Goal: Browse casually: Explore the website without a specific task or goal

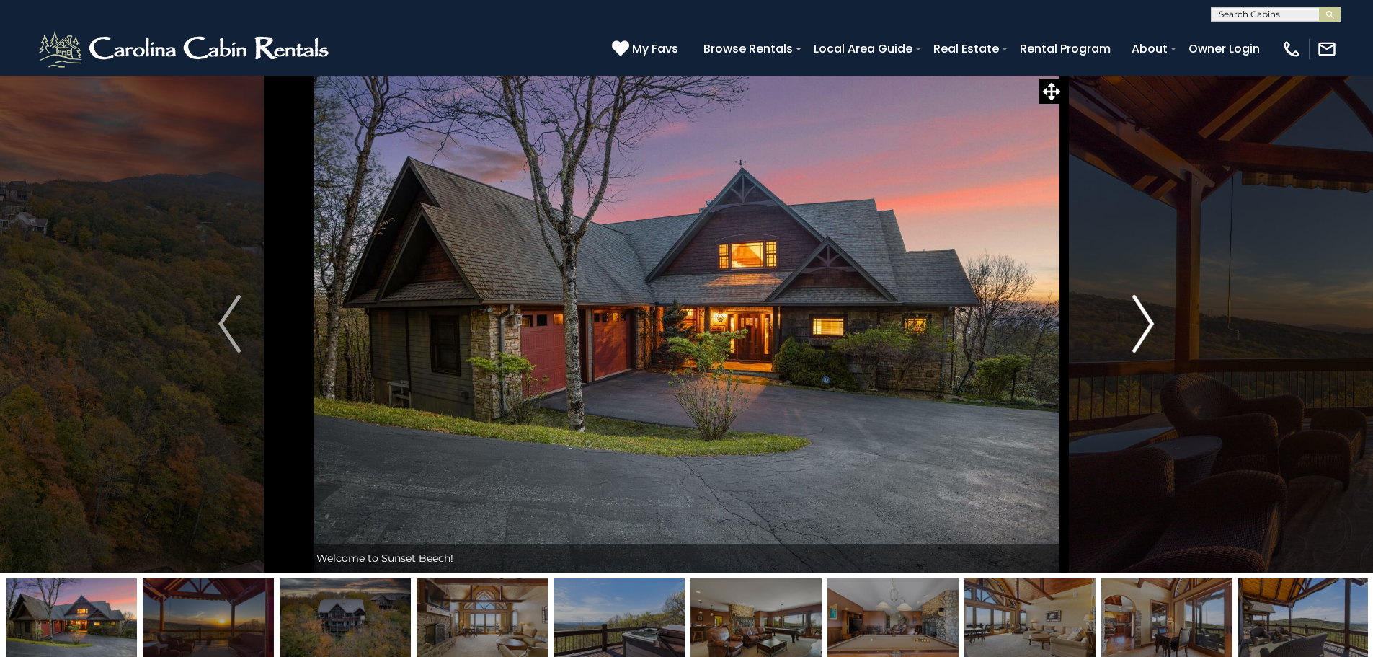
click at [1147, 327] on img "Next" at bounding box center [1143, 324] width 22 height 58
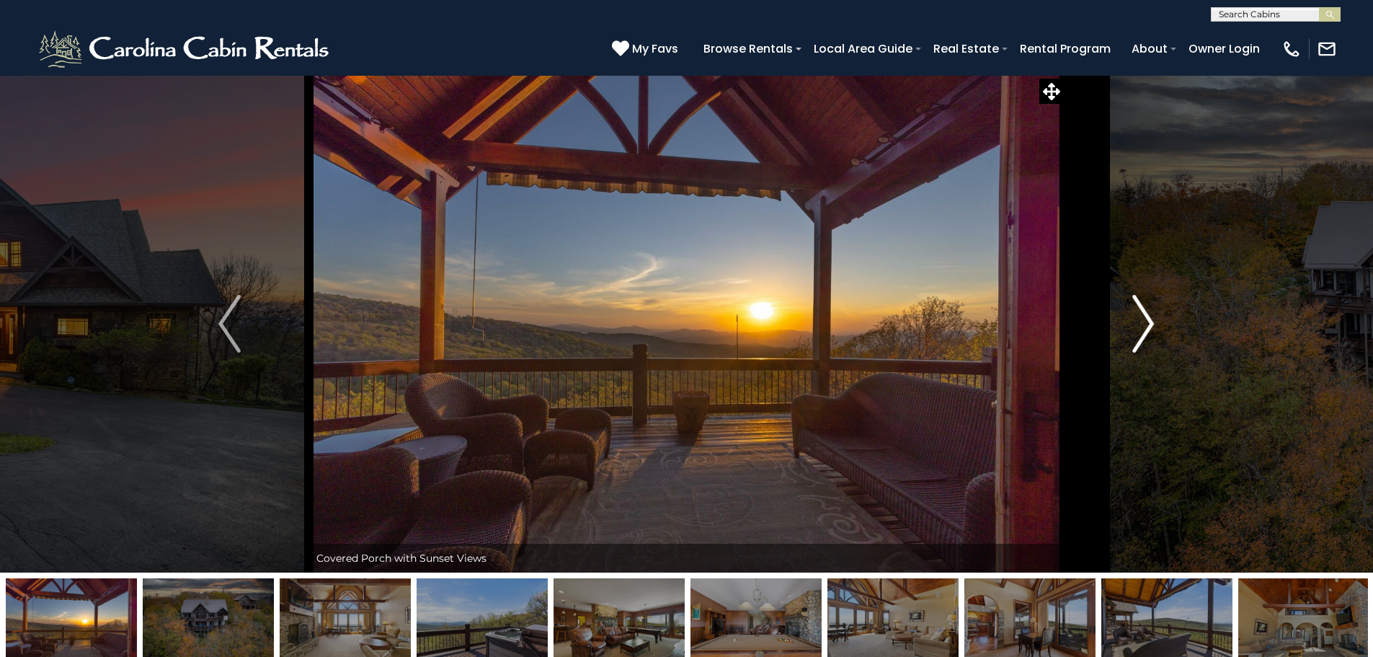
click at [1147, 327] on img "Next" at bounding box center [1143, 324] width 22 height 58
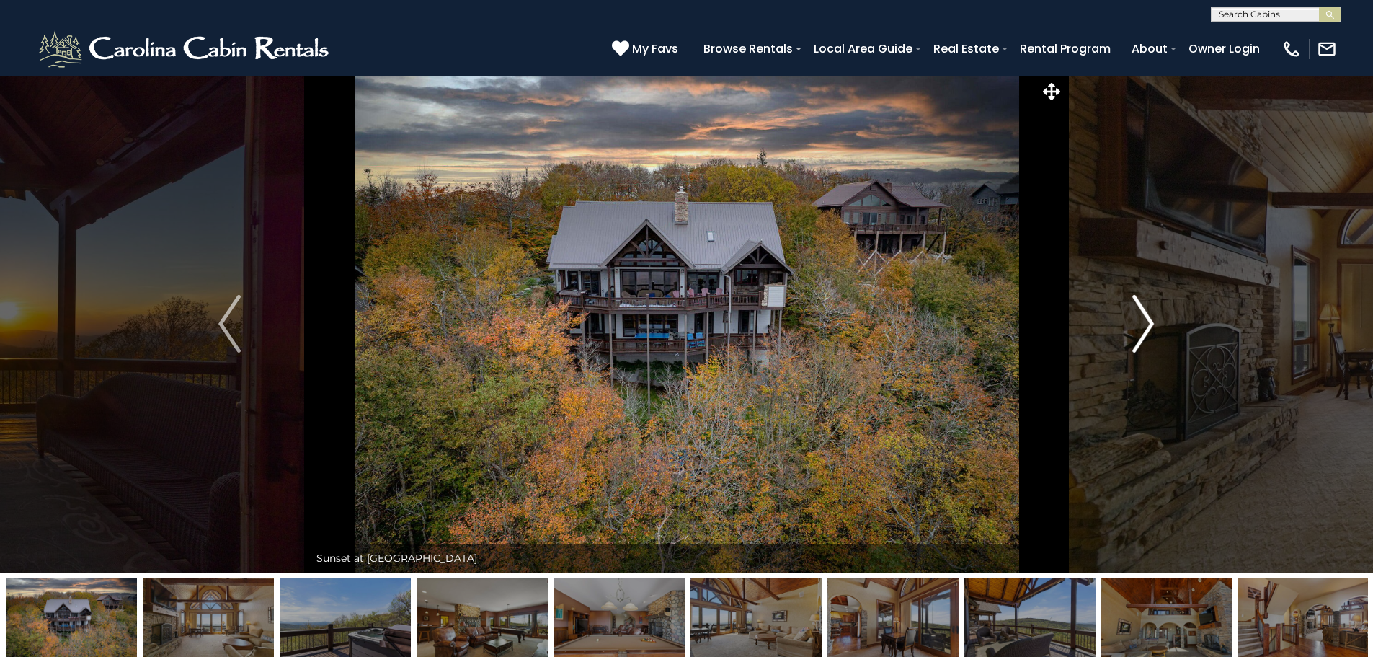
click at [1147, 327] on img "Next" at bounding box center [1143, 324] width 22 height 58
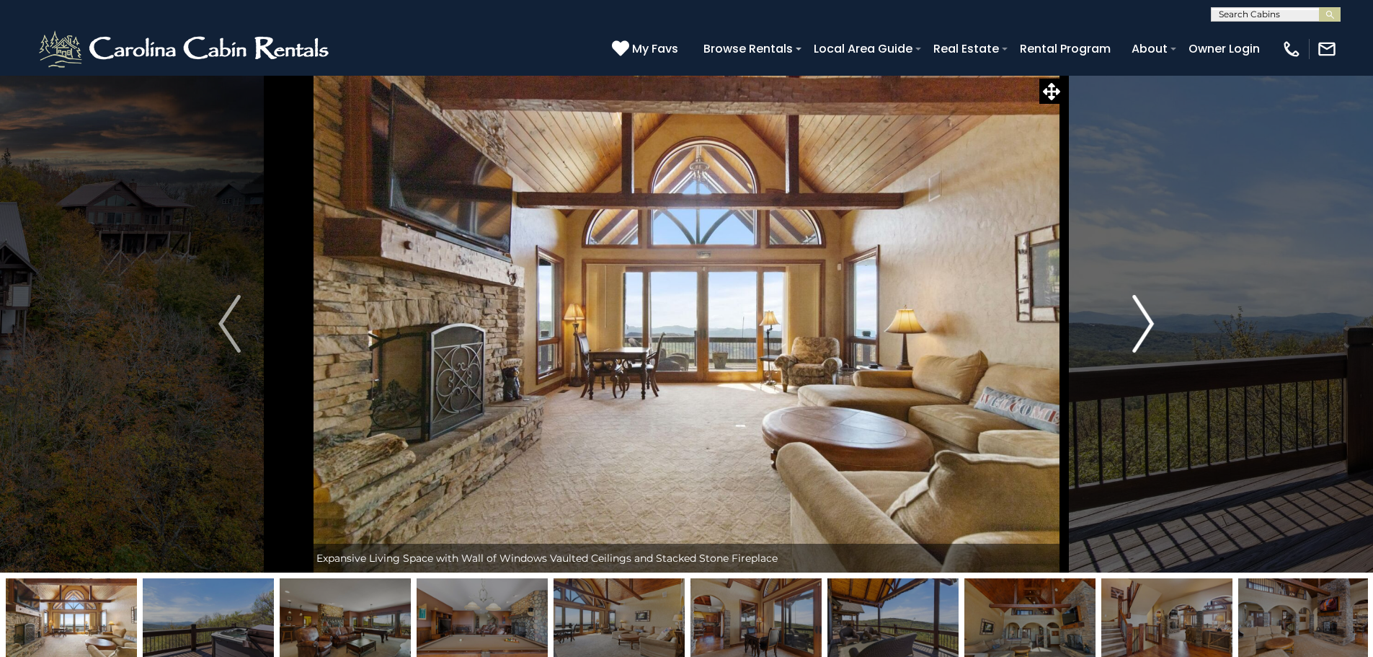
click at [1147, 327] on img "Next" at bounding box center [1143, 324] width 22 height 58
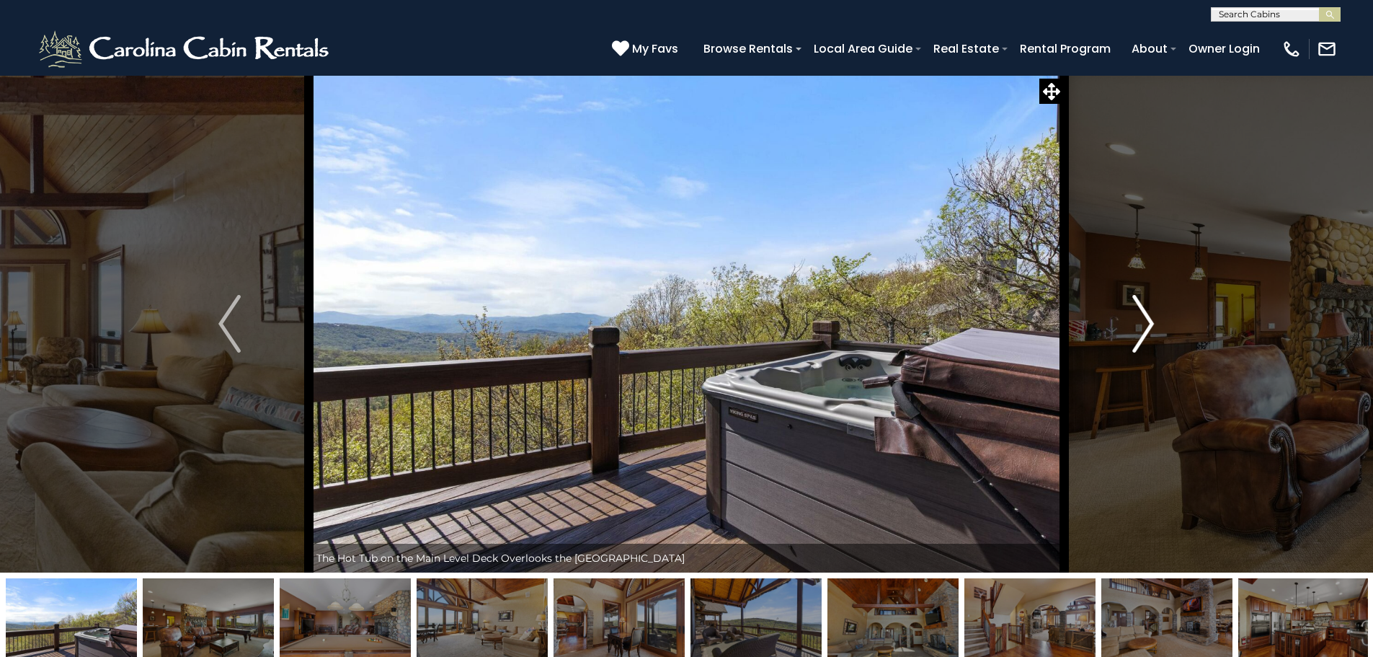
click at [1147, 327] on img "Next" at bounding box center [1143, 324] width 22 height 58
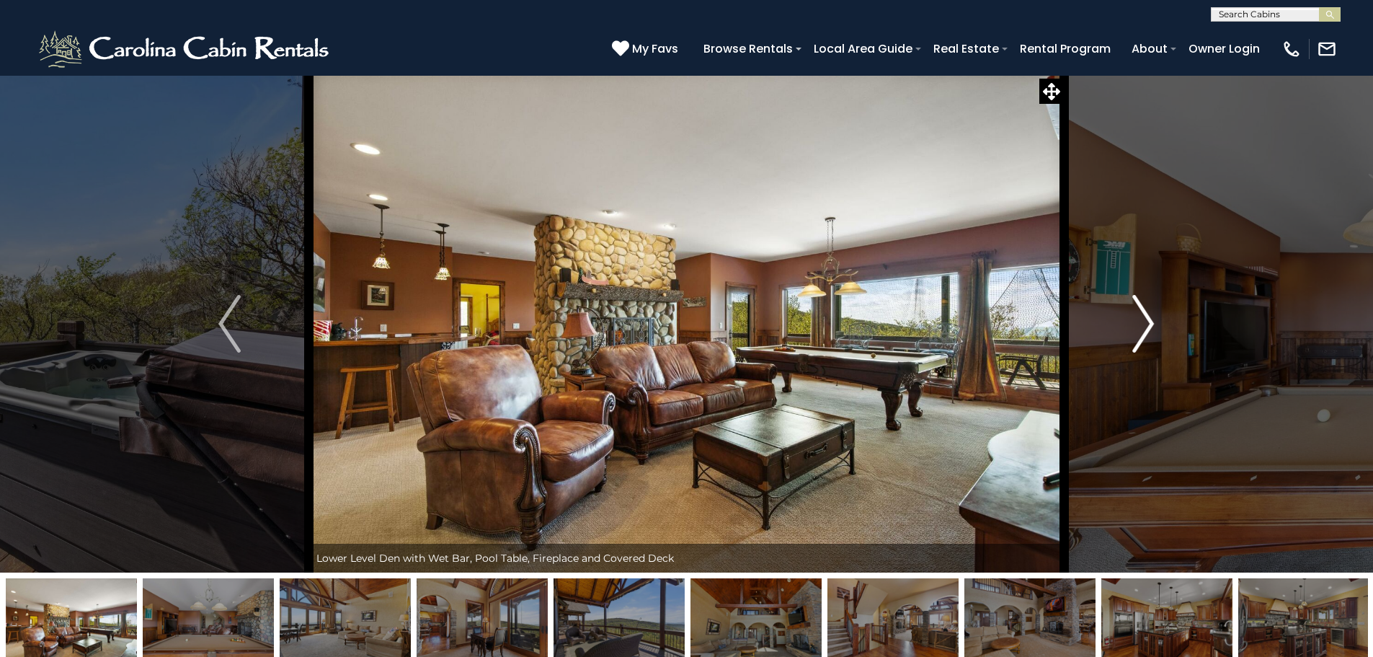
click at [1147, 327] on img "Next" at bounding box center [1143, 324] width 22 height 58
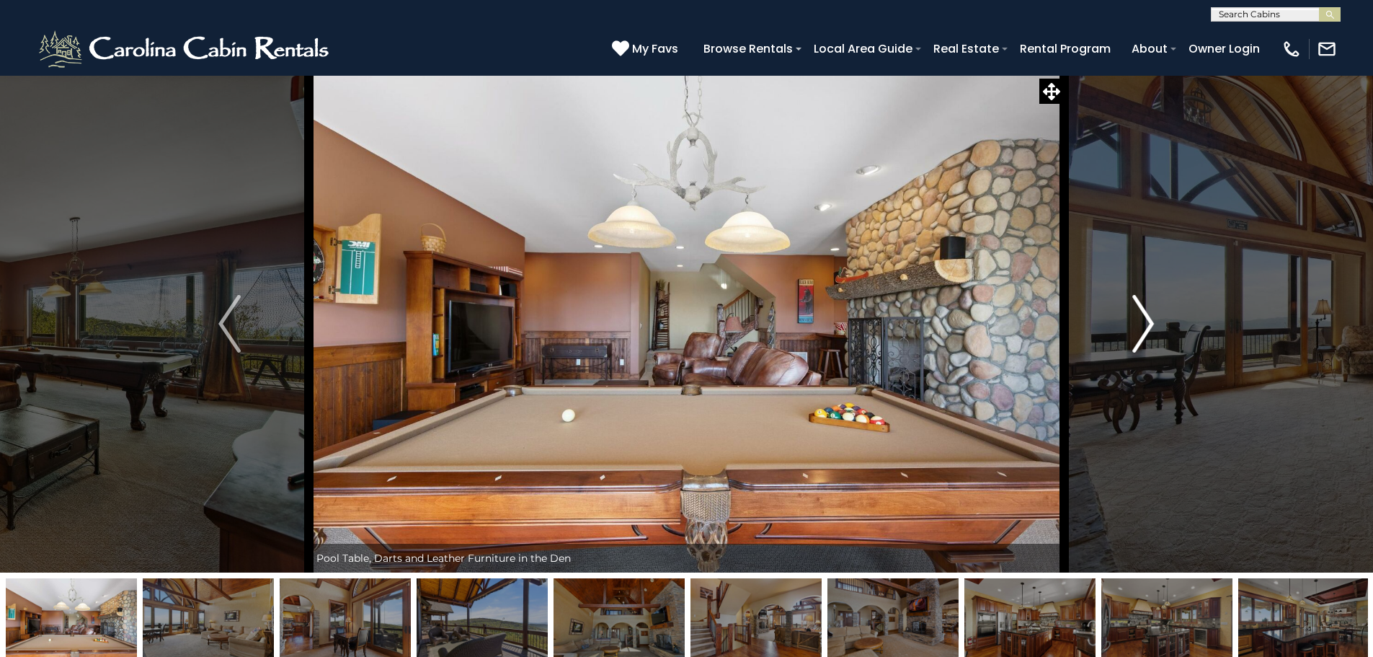
click at [1147, 327] on img "Next" at bounding box center [1143, 324] width 22 height 58
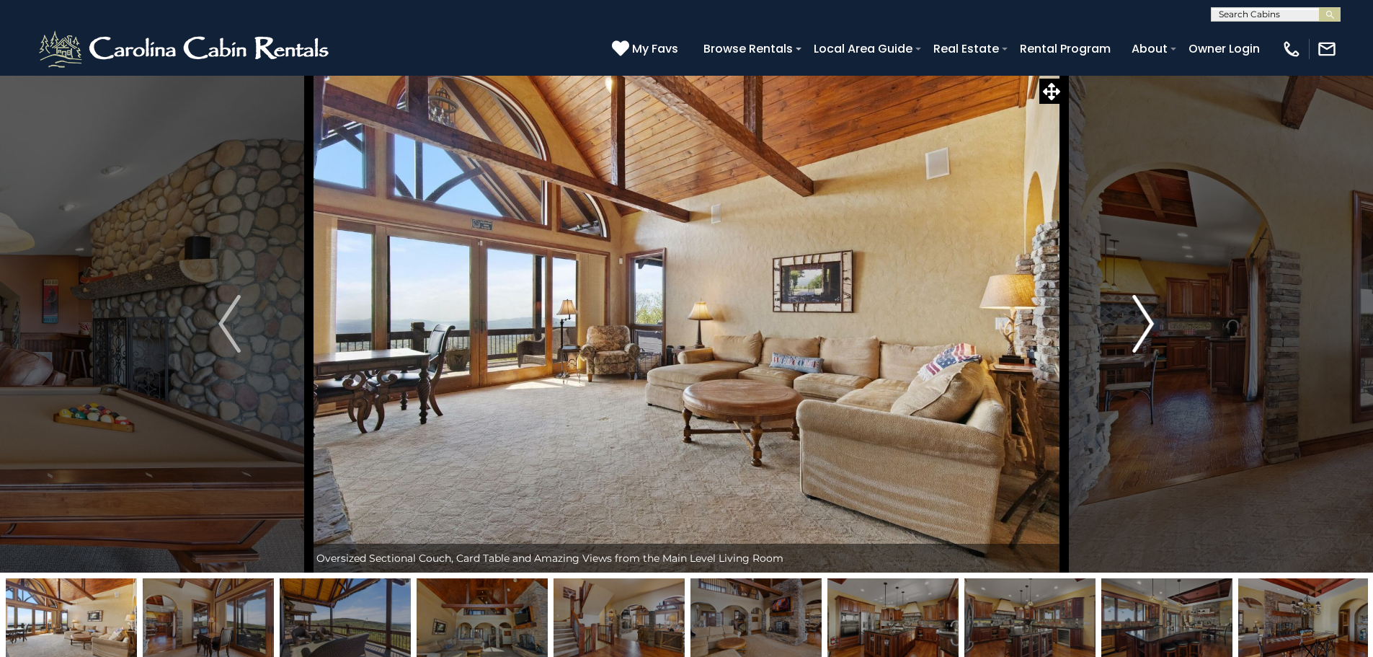
click at [1147, 327] on img "Next" at bounding box center [1143, 324] width 22 height 58
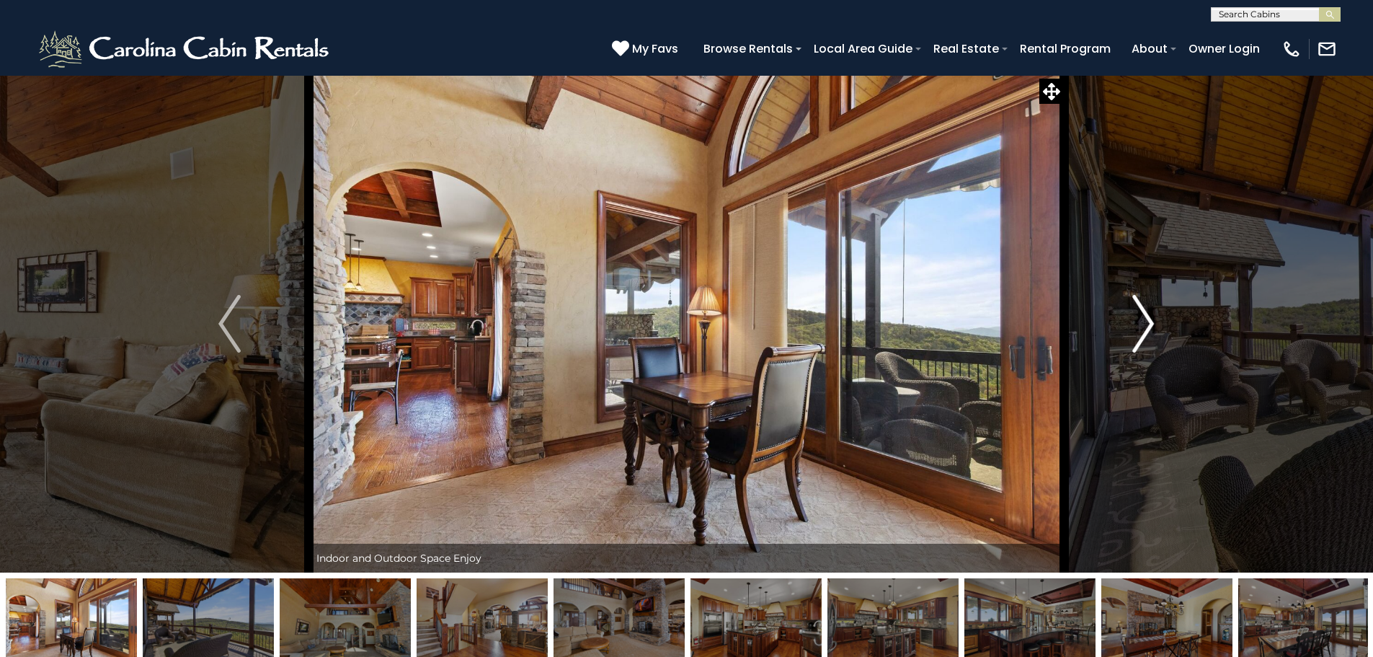
click at [1147, 327] on img "Next" at bounding box center [1143, 324] width 22 height 58
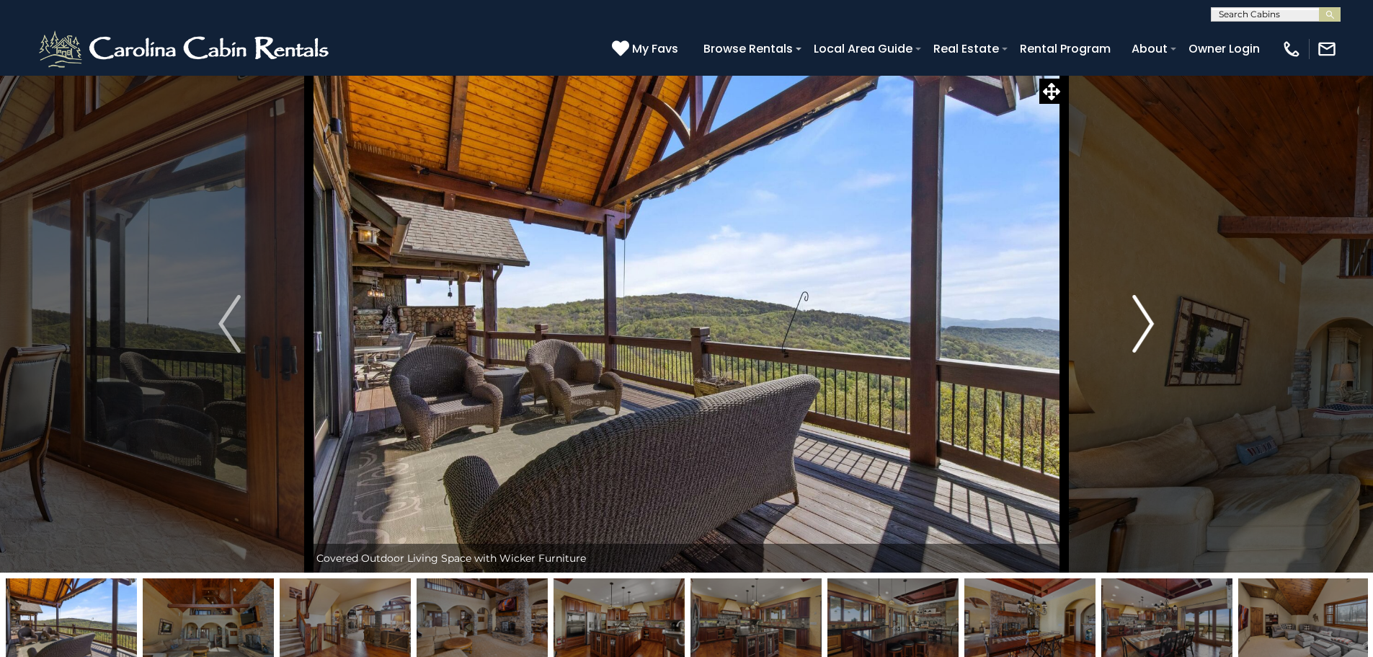
click at [1147, 327] on img "Next" at bounding box center [1143, 324] width 22 height 58
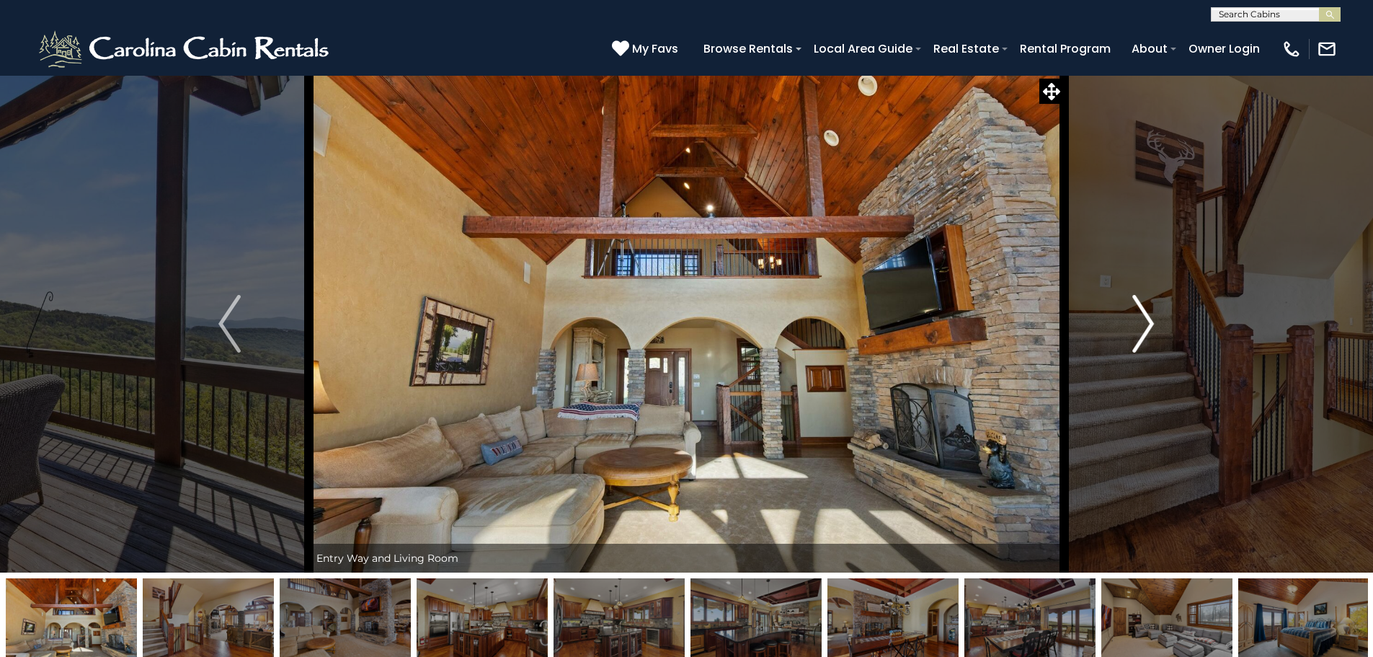
click at [1147, 327] on img "Next" at bounding box center [1143, 324] width 22 height 58
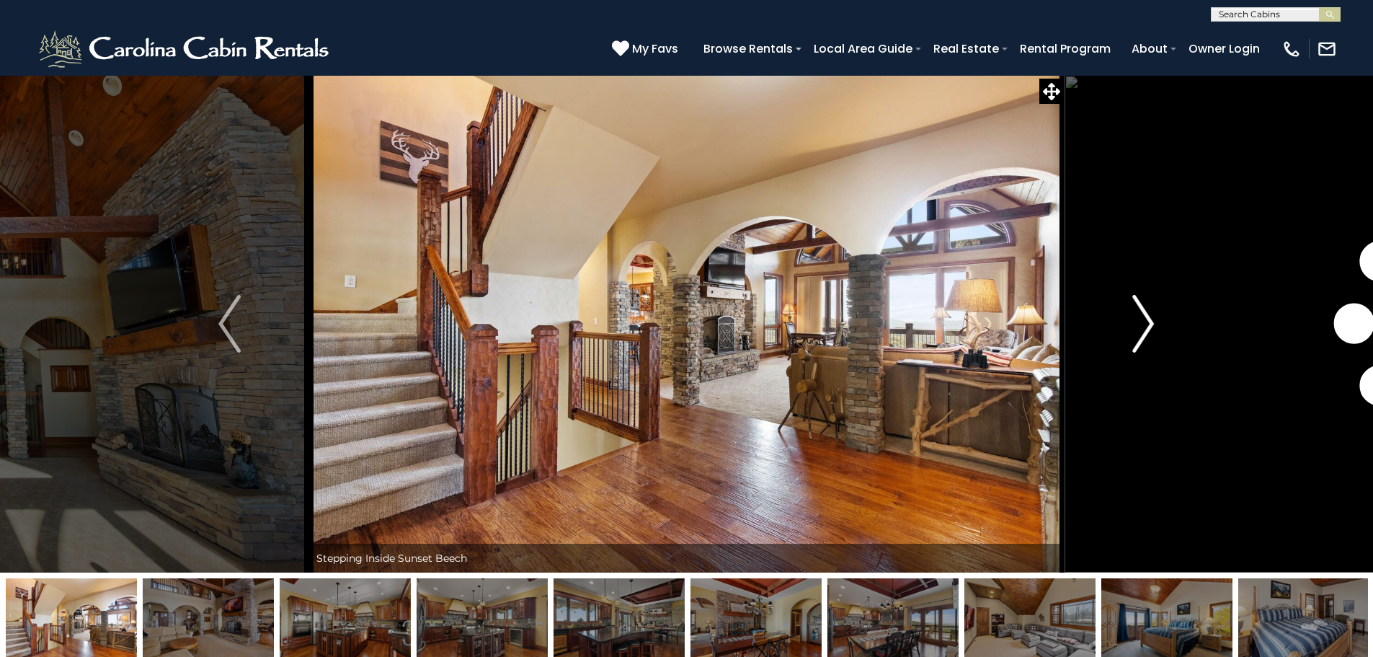
click at [1147, 327] on img "Next" at bounding box center [1143, 324] width 22 height 58
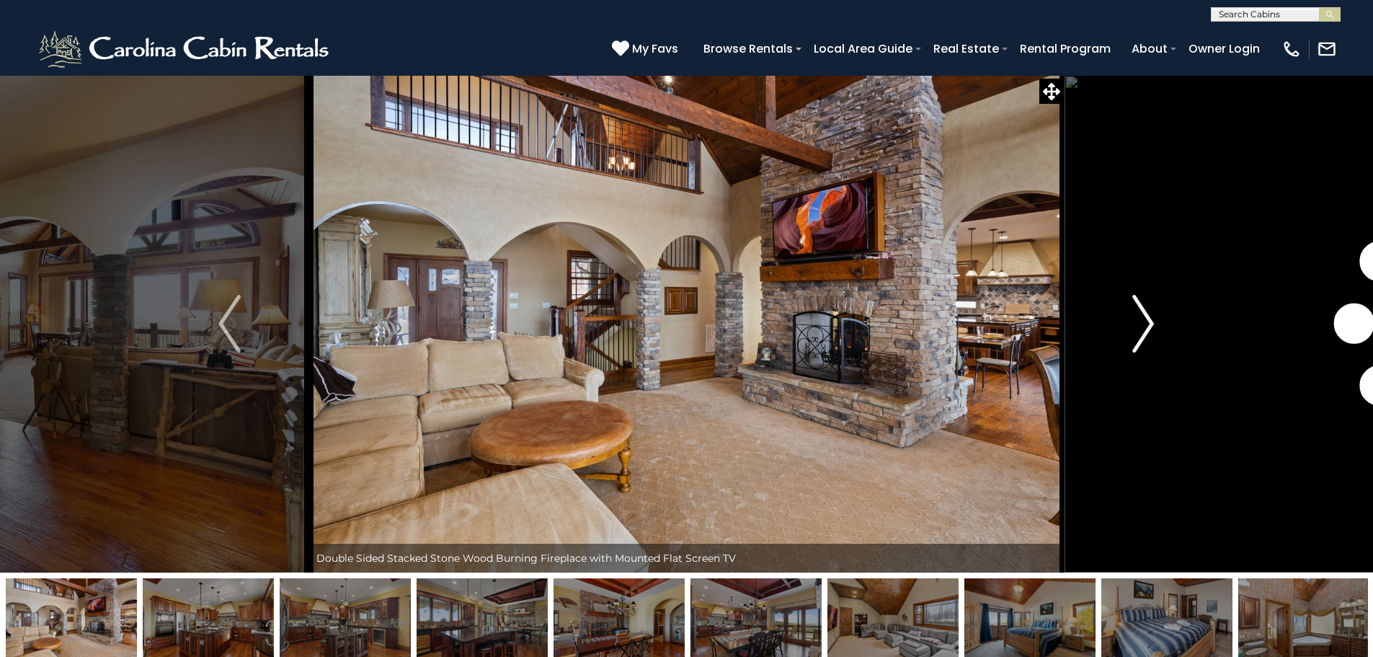
click at [1147, 327] on img "Next" at bounding box center [1143, 324] width 22 height 58
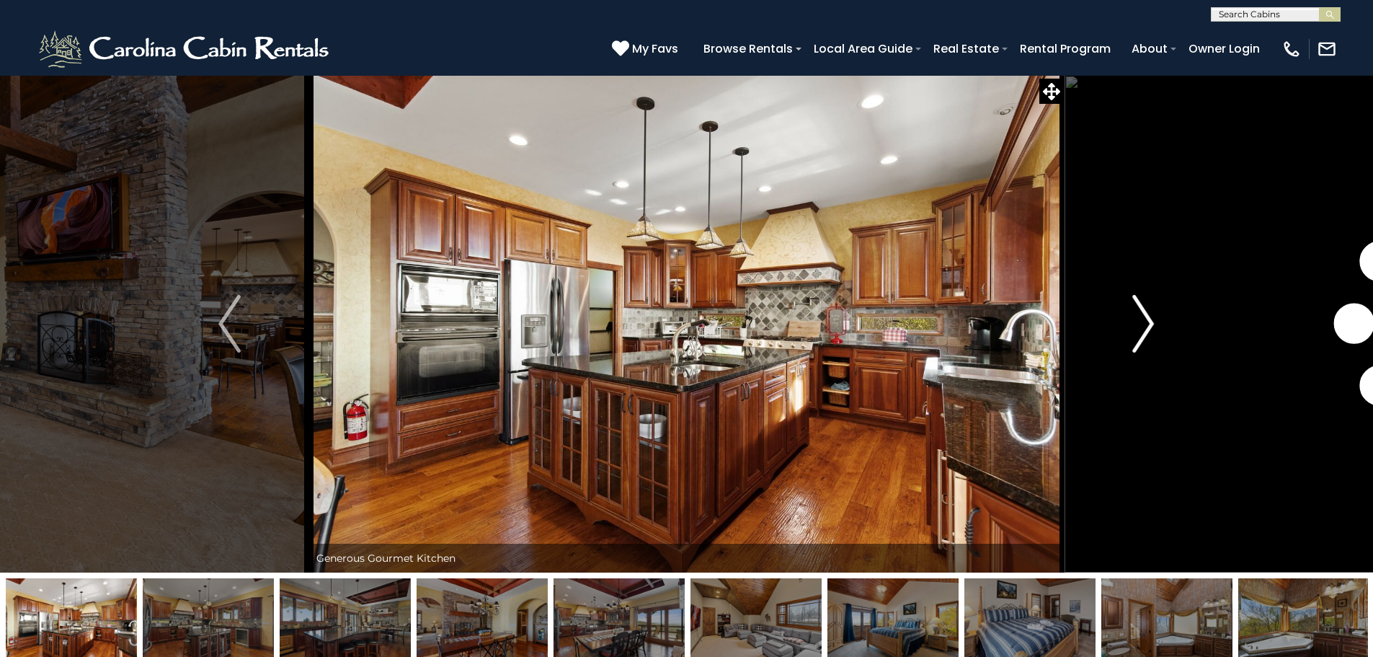
click at [1147, 327] on img "Next" at bounding box center [1143, 324] width 22 height 58
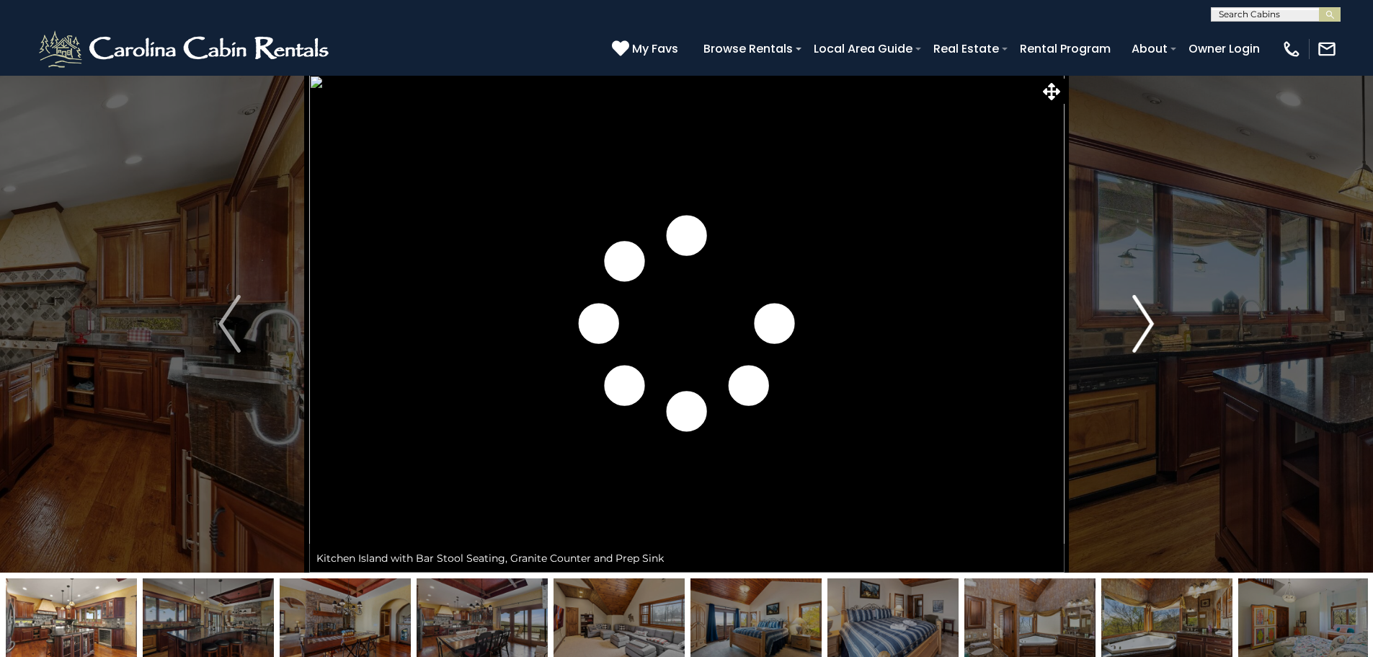
click at [1147, 327] on img "Next" at bounding box center [1143, 324] width 22 height 58
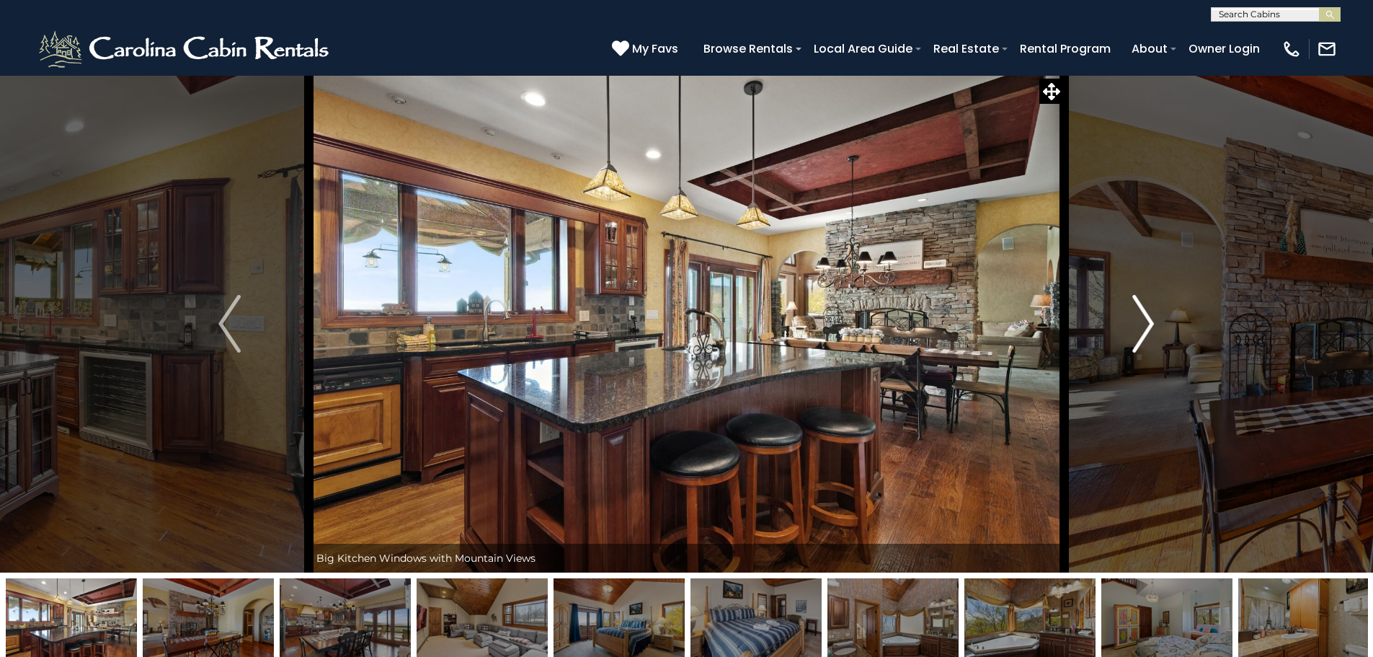
click at [1142, 327] on img "Next" at bounding box center [1143, 324] width 22 height 58
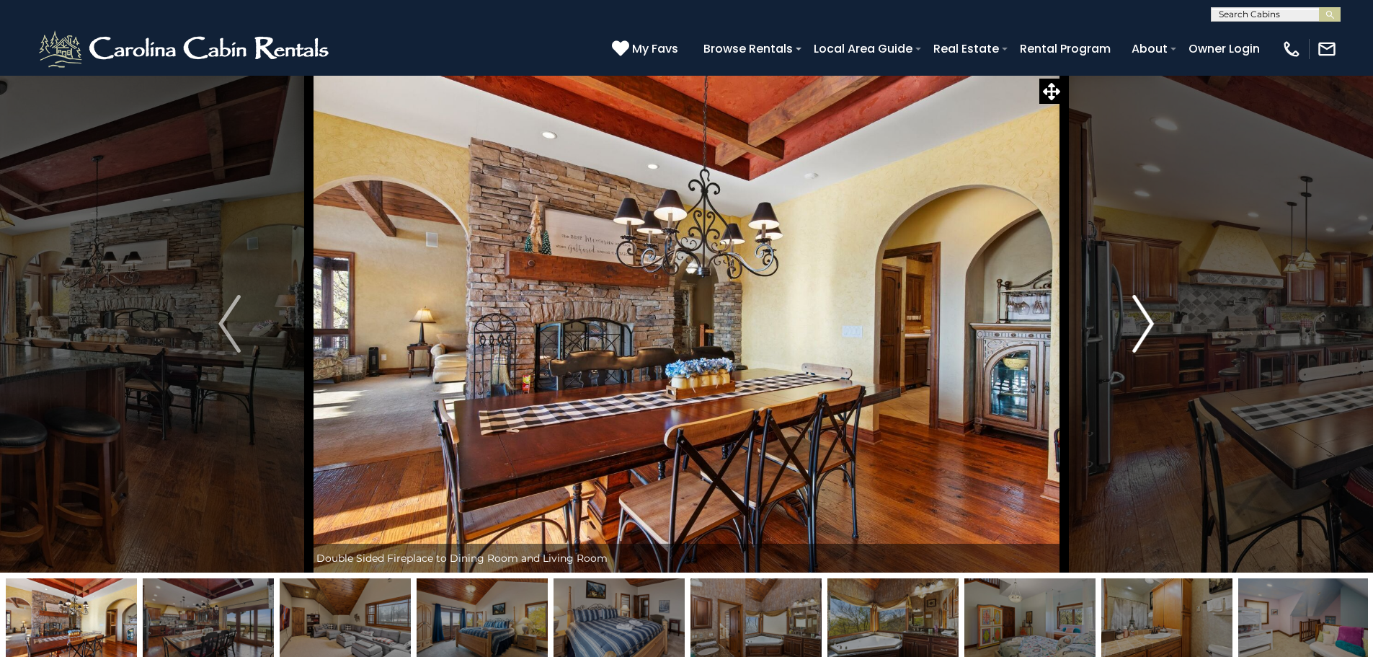
click at [1145, 324] on img "Next" at bounding box center [1143, 324] width 22 height 58
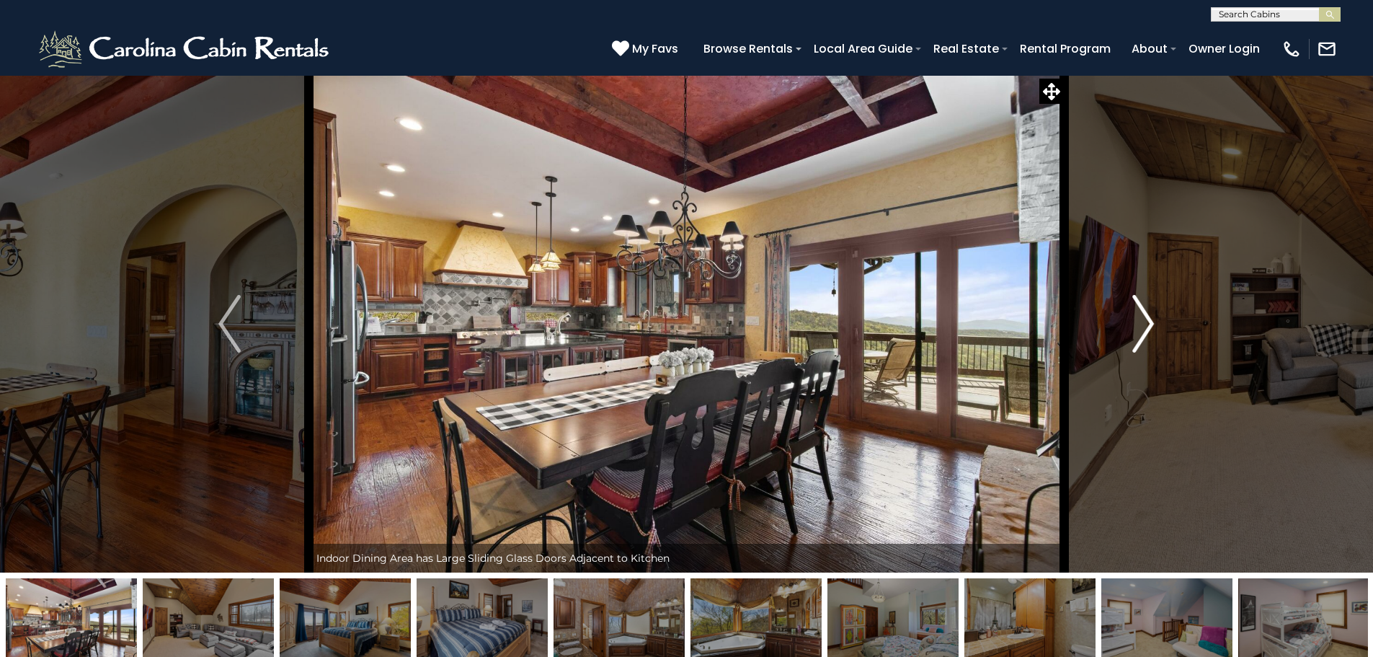
click at [1143, 325] on img "Next" at bounding box center [1143, 324] width 22 height 58
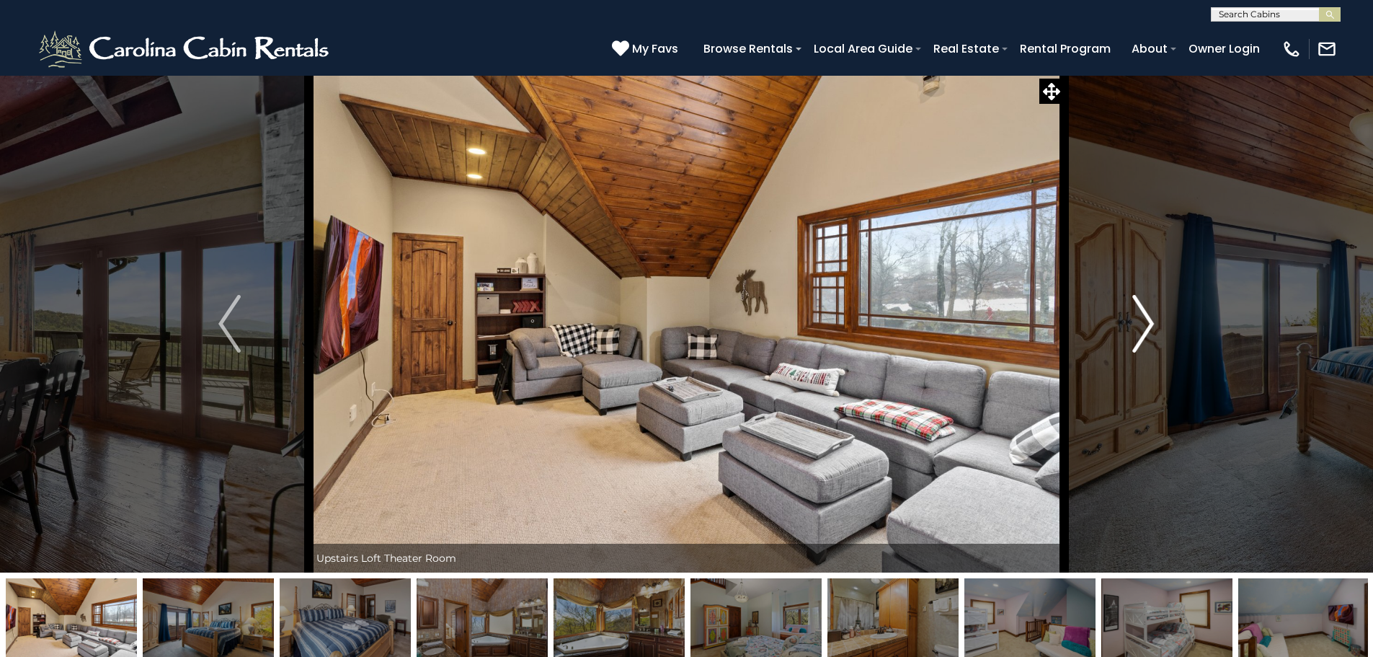
click at [1143, 325] on img "Next" at bounding box center [1143, 324] width 22 height 58
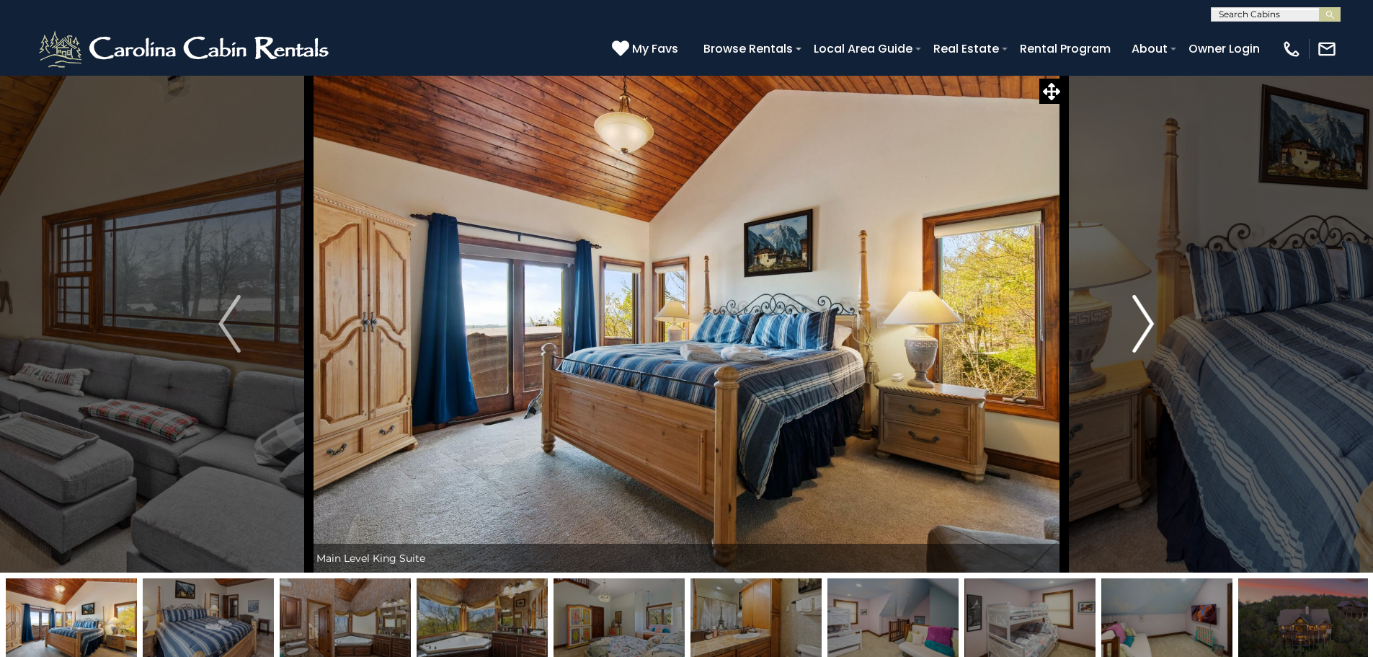
click at [1143, 325] on img "Next" at bounding box center [1143, 324] width 22 height 58
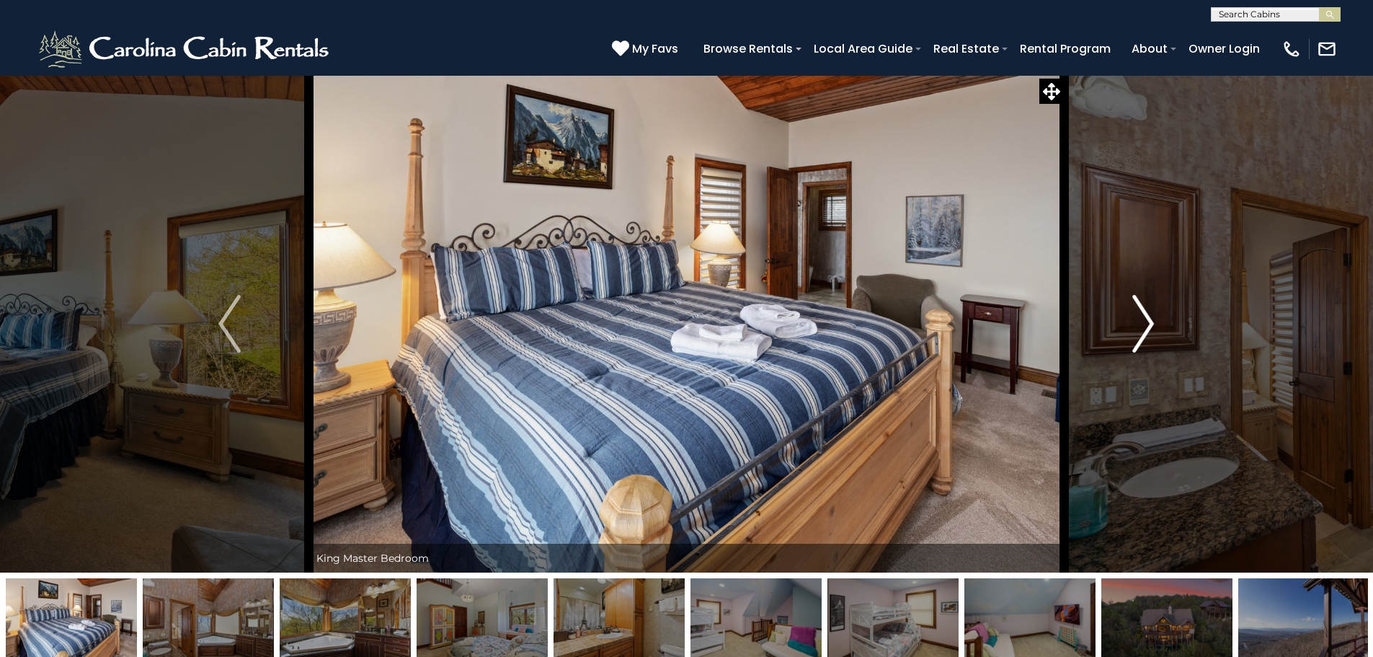
click at [1143, 325] on img "Next" at bounding box center [1143, 324] width 22 height 58
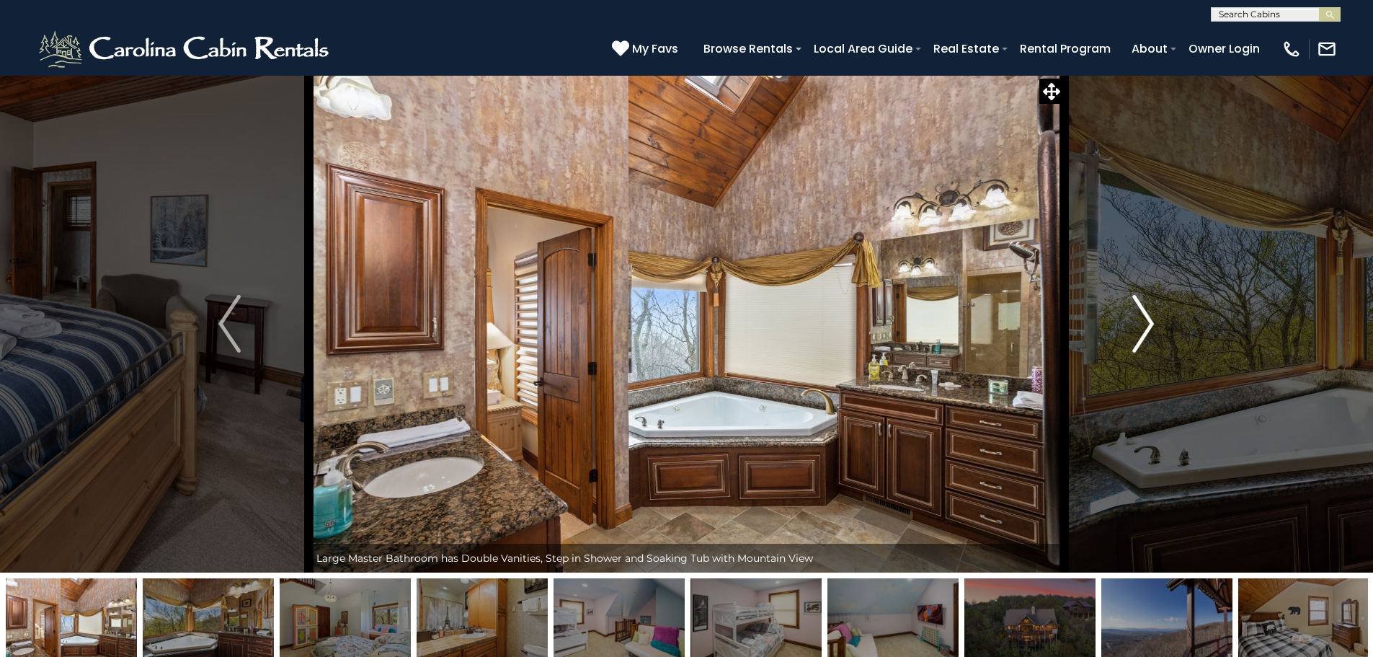
click at [1143, 325] on img "Next" at bounding box center [1143, 324] width 22 height 58
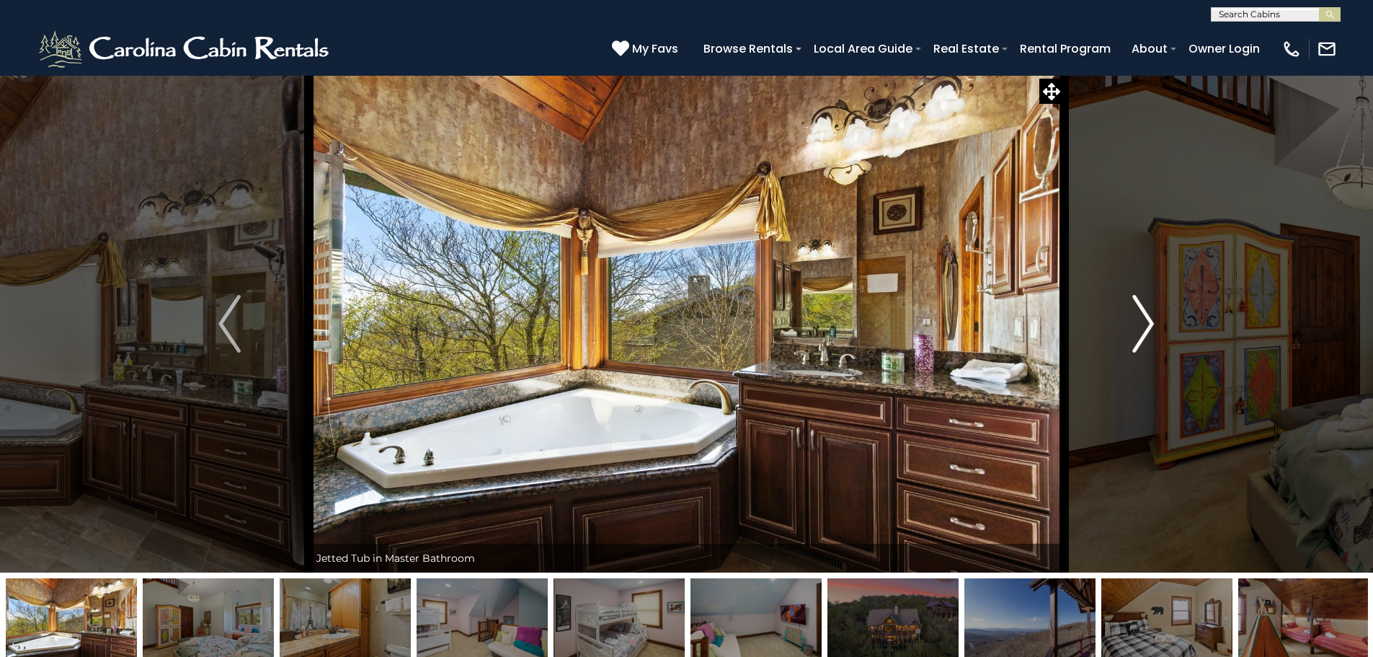
click at [1143, 325] on img "Next" at bounding box center [1143, 324] width 22 height 58
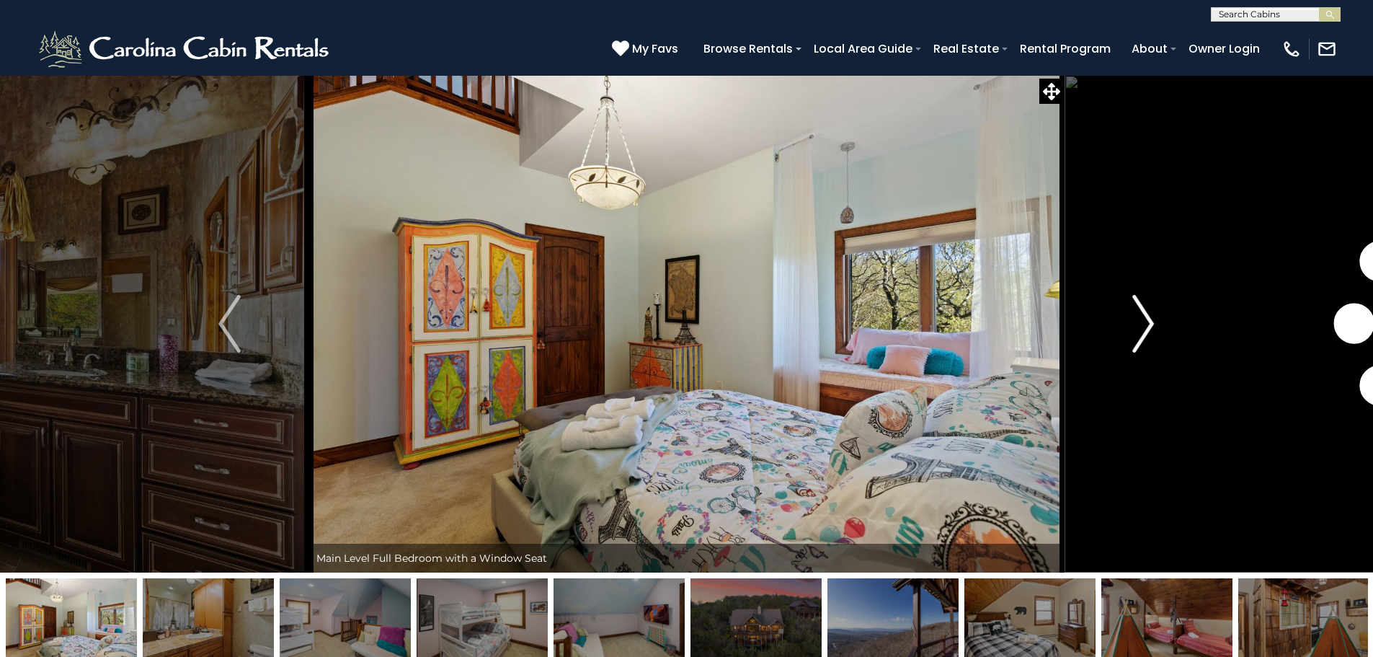
click at [1143, 325] on img "Next" at bounding box center [1143, 324] width 22 height 58
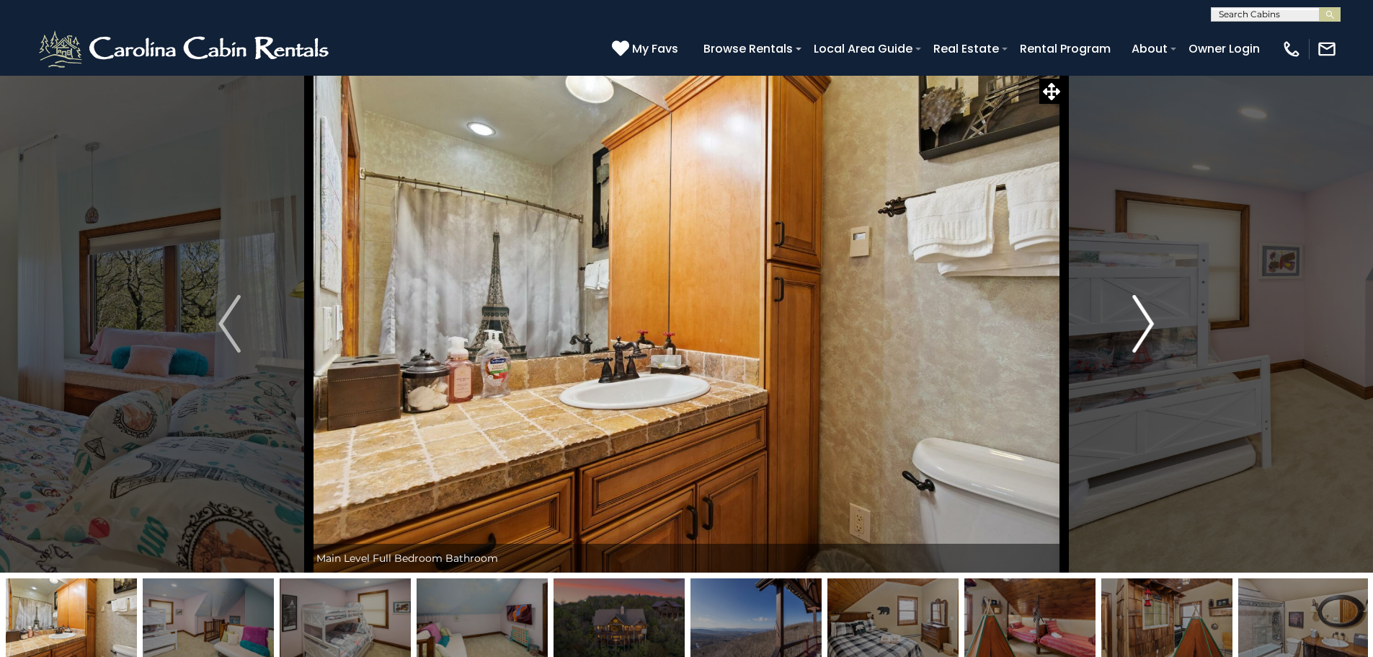
click at [1143, 325] on img "Next" at bounding box center [1143, 324] width 22 height 58
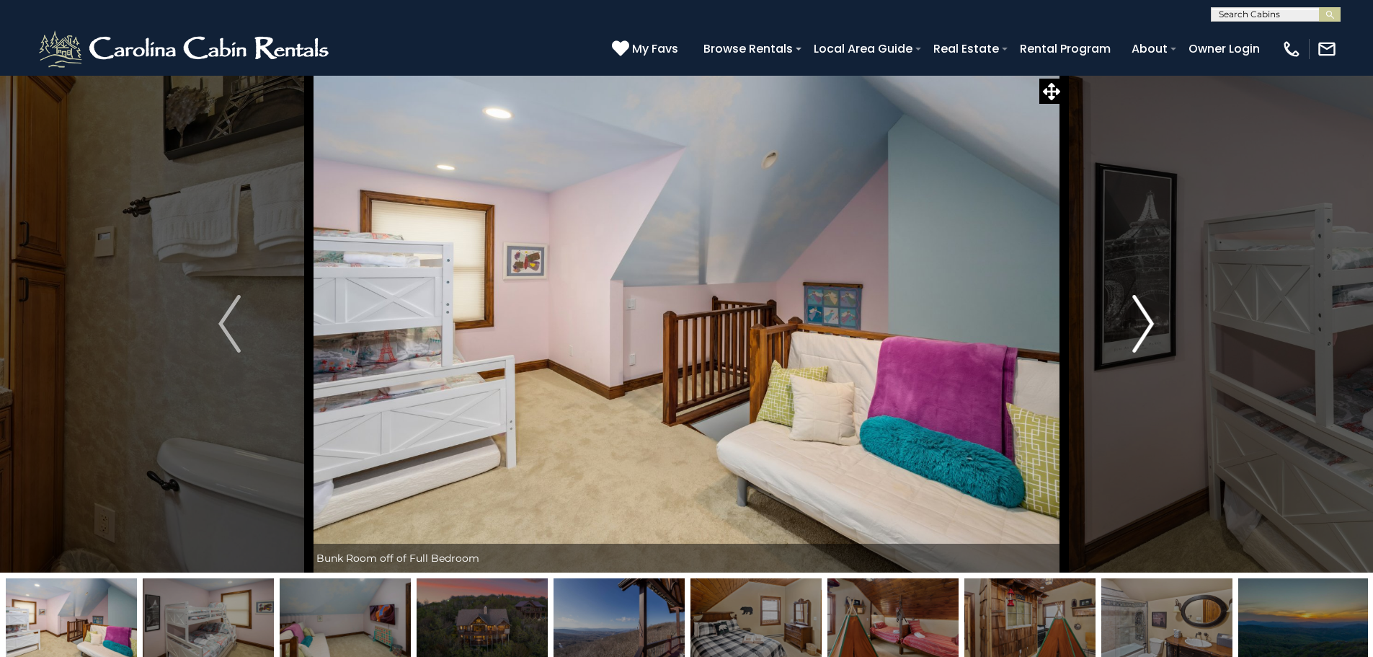
click at [1143, 325] on img "Next" at bounding box center [1143, 324] width 22 height 58
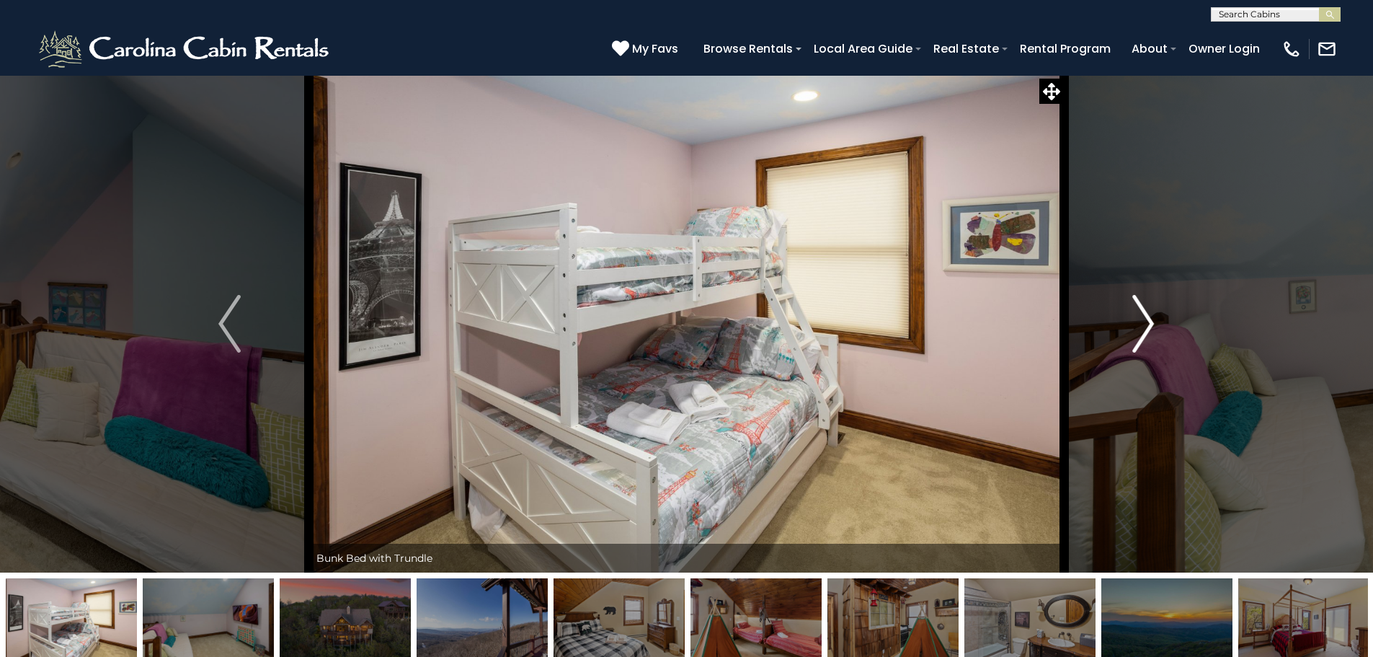
click at [1141, 327] on img "Next" at bounding box center [1143, 324] width 22 height 58
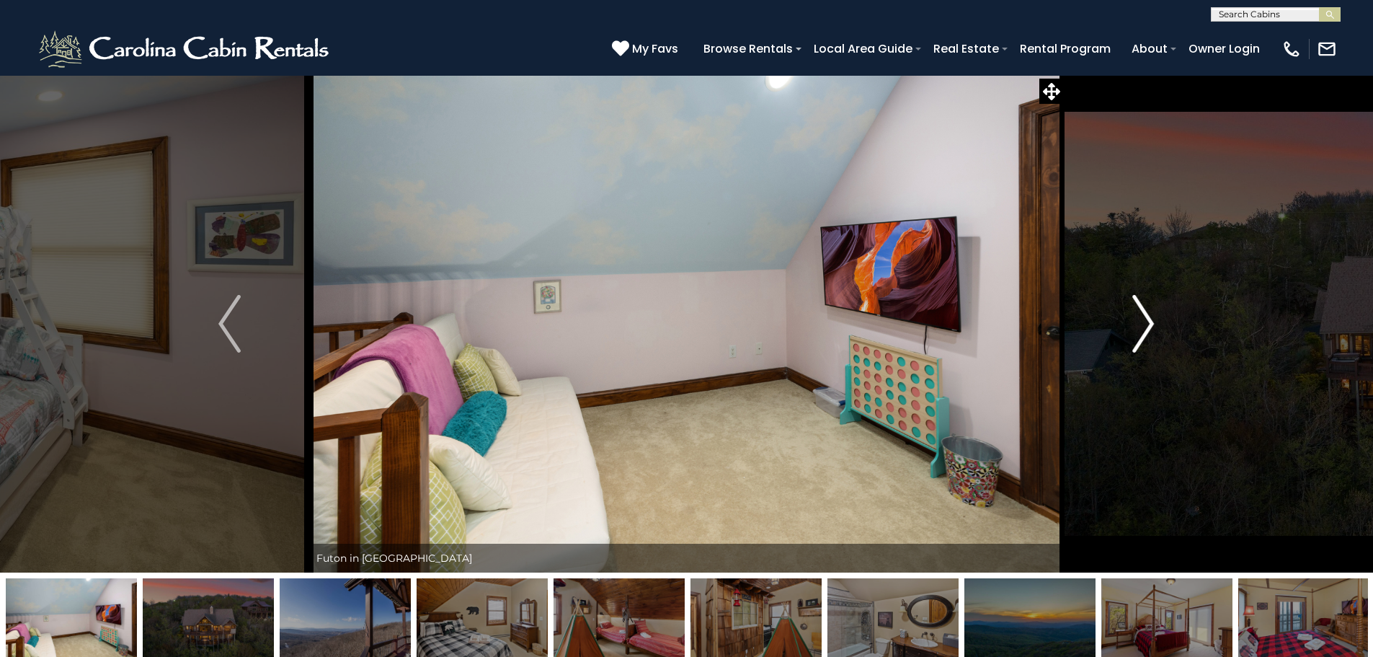
click at [1141, 327] on img "Next" at bounding box center [1143, 324] width 22 height 58
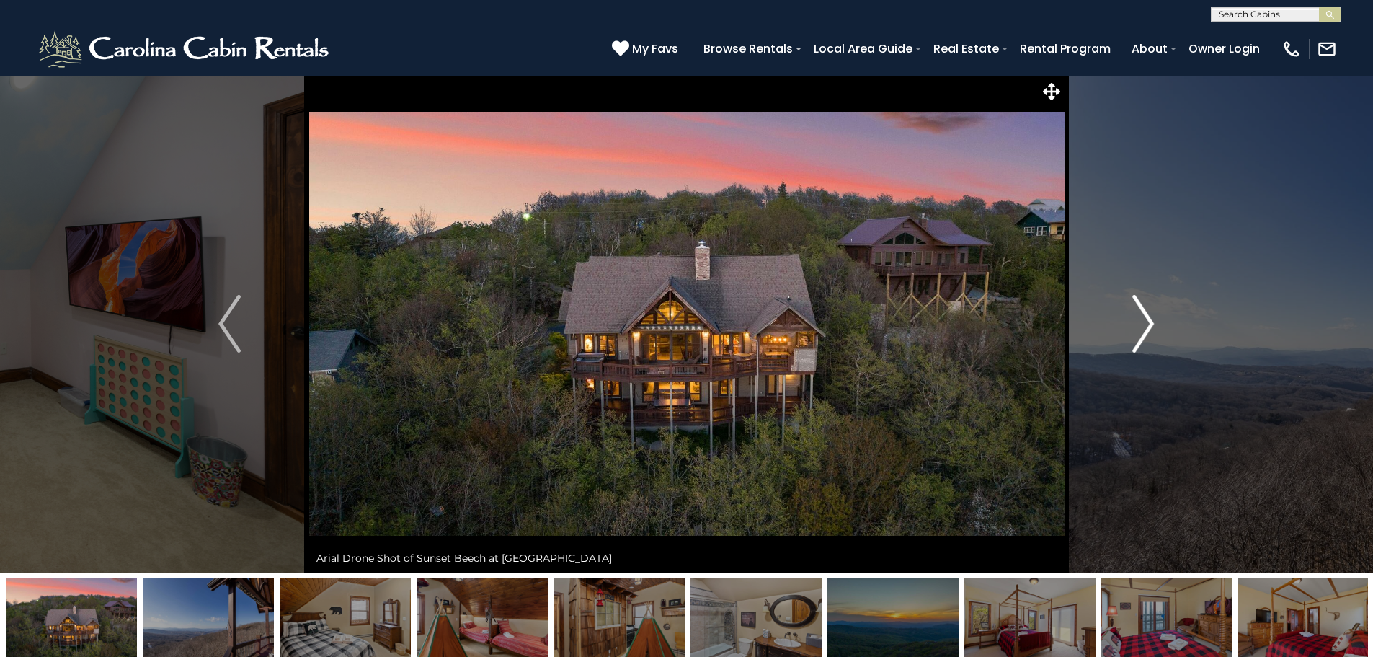
click at [1142, 327] on img "Next" at bounding box center [1143, 324] width 22 height 58
